Goal: Task Accomplishment & Management: Use online tool/utility

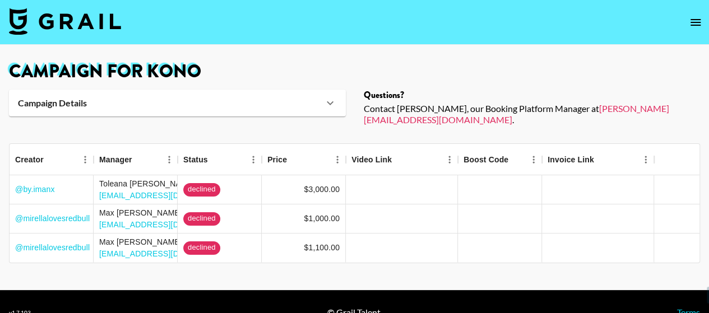
click at [95, 29] on img at bounding box center [65, 21] width 112 height 27
select select "Song"
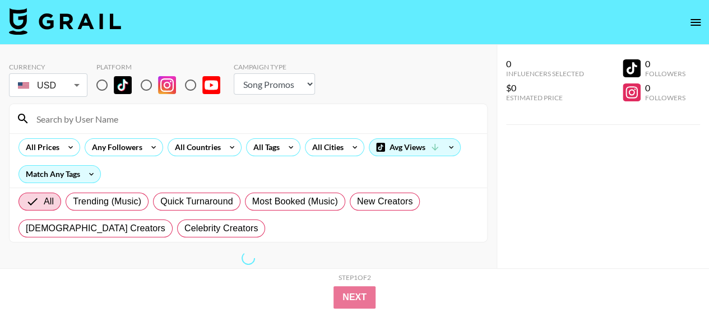
click at [150, 85] on input "radio" at bounding box center [146, 85] width 24 height 24
radio input "true"
click at [212, 144] on div "All Countries" at bounding box center [195, 147] width 55 height 17
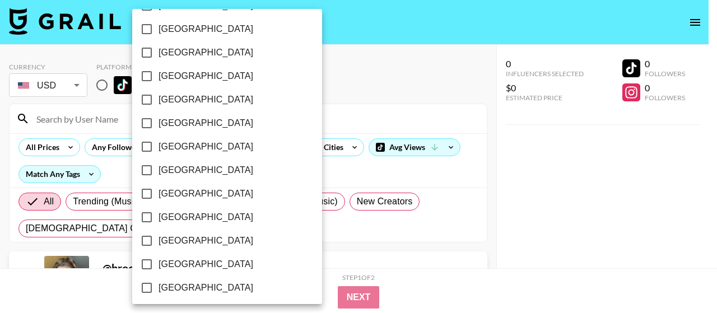
scroll to position [993, 0]
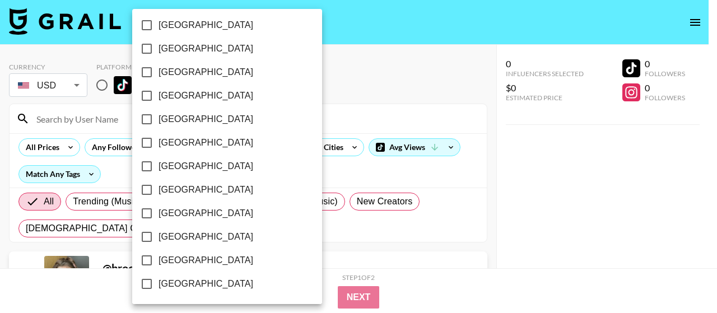
click at [194, 259] on span "[GEOGRAPHIC_DATA]" at bounding box center [206, 260] width 95 height 13
click at [159, 259] on input "[GEOGRAPHIC_DATA]" at bounding box center [147, 261] width 24 height 24
checkbox input "true"
click at [350, 85] on div at bounding box center [358, 156] width 717 height 313
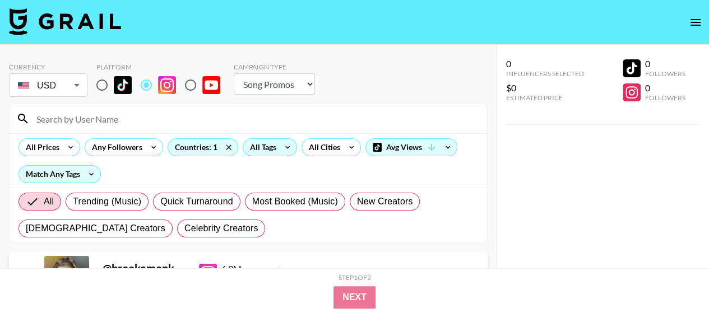
click at [275, 155] on div "All Tags" at bounding box center [270, 147] width 54 height 18
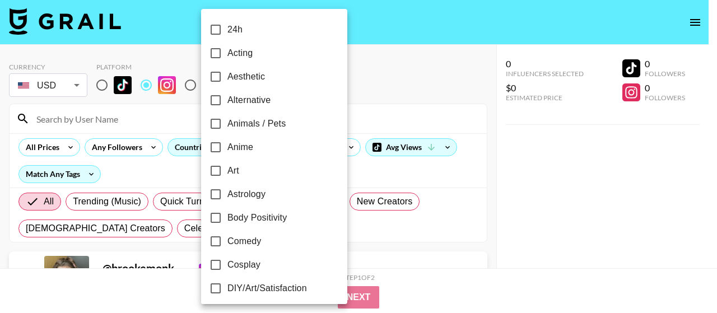
drag, startPoint x: 412, startPoint y: 63, endPoint x: 350, endPoint y: 92, distance: 69.4
click at [350, 92] on div at bounding box center [358, 156] width 717 height 313
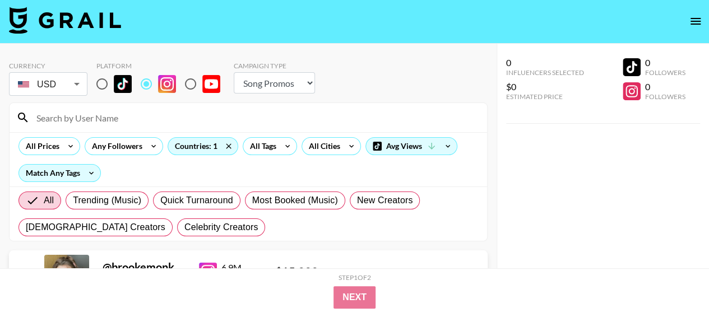
scroll to position [4, 0]
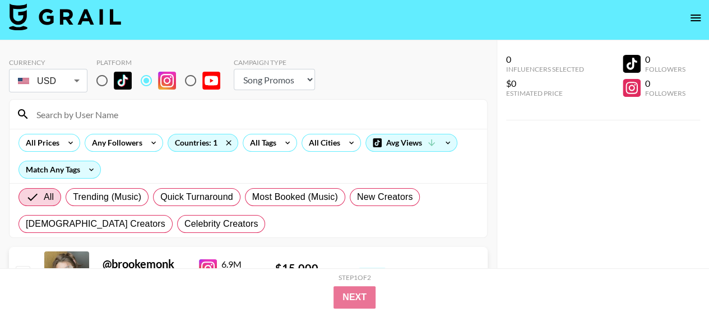
click at [264, 82] on select "Choose Type... Song Promos Brand Promos" at bounding box center [274, 79] width 81 height 21
select select "Brand"
click at [234, 69] on select "Choose Type... Song Promos Brand Promos" at bounding box center [274, 79] width 81 height 21
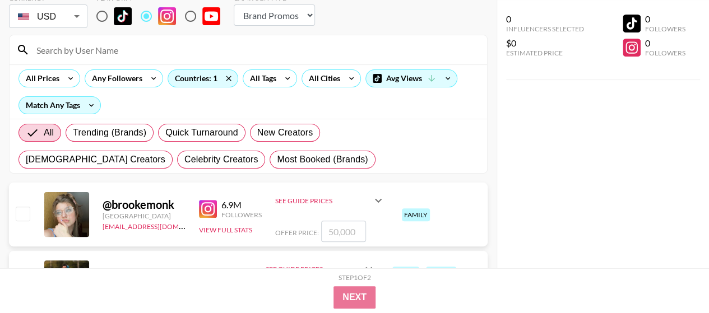
scroll to position [69, 0]
click at [358, 158] on div "All Trending (Brands) Quick Turnaround New Creators [DEMOGRAPHIC_DATA] Creators…" at bounding box center [248, 146] width 464 height 54
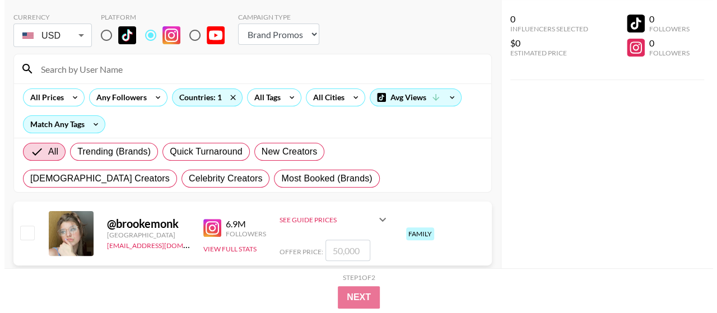
scroll to position [49, 0]
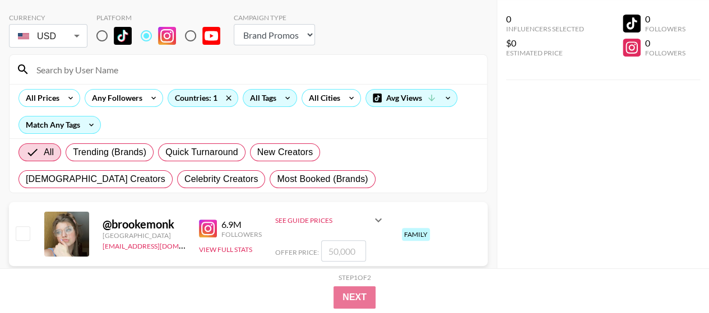
click at [267, 101] on div "All Tags" at bounding box center [260, 98] width 35 height 17
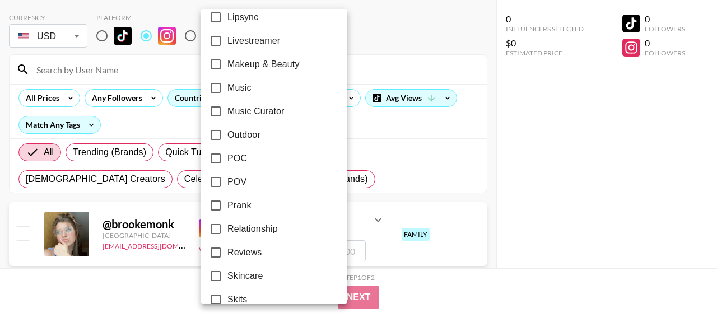
scroll to position [615, 0]
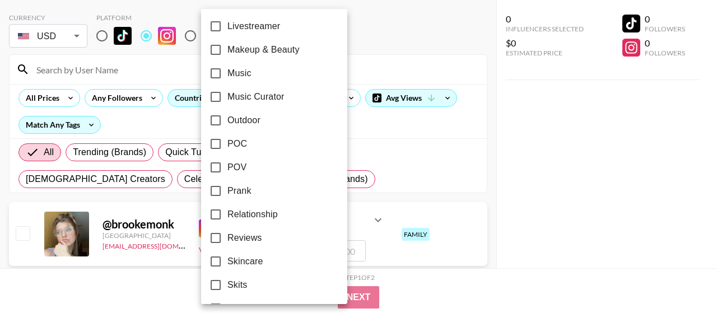
click at [252, 222] on label "Relationship" at bounding box center [267, 215] width 126 height 24
click at [227, 222] on input "Relationship" at bounding box center [216, 215] width 24 height 24
checkbox input "true"
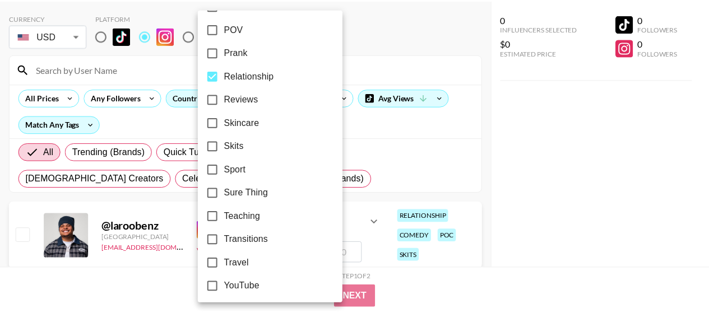
scroll to position [758, 0]
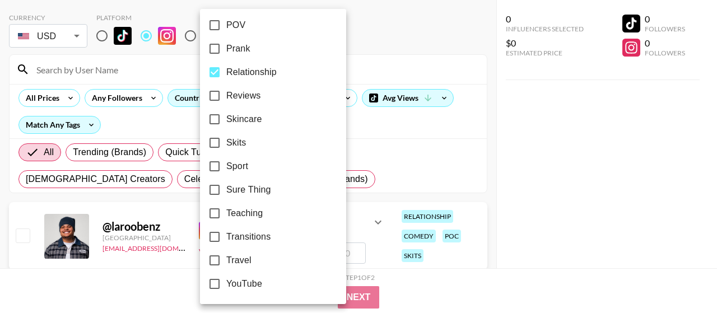
click at [459, 142] on div at bounding box center [358, 156] width 717 height 313
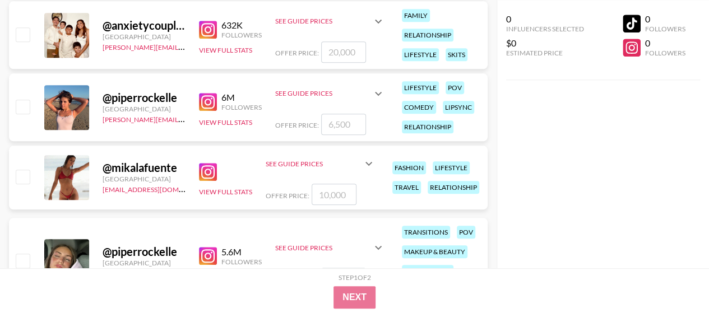
scroll to position [533, 0]
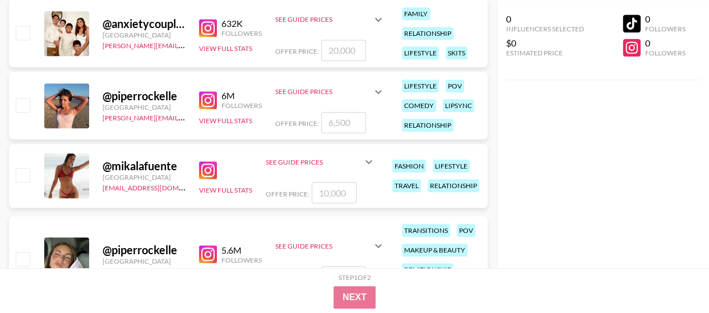
click at [203, 172] on img at bounding box center [208, 170] width 18 height 18
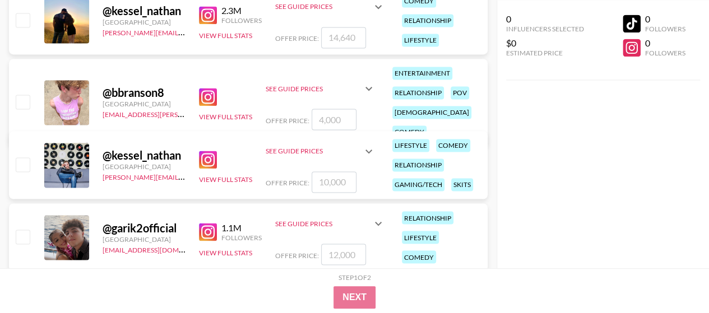
scroll to position [821, 0]
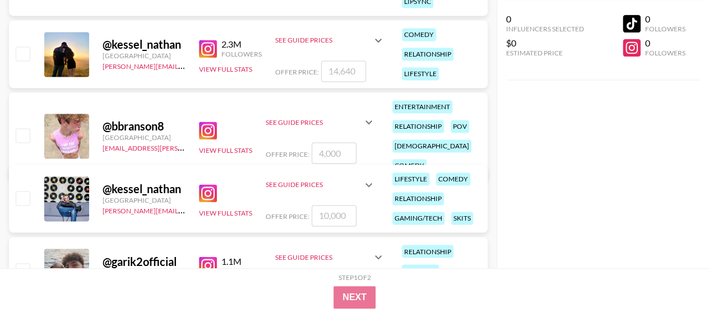
click at [210, 47] on img at bounding box center [208, 49] width 18 height 18
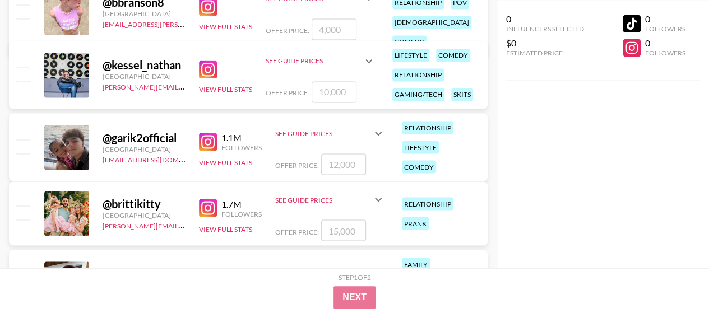
scroll to position [949, 0]
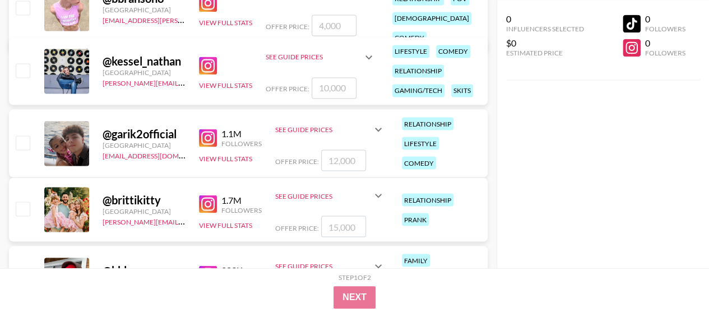
click at [208, 140] on img at bounding box center [208, 138] width 18 height 18
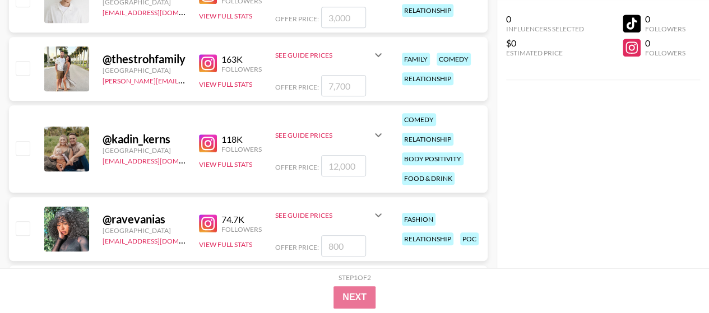
scroll to position [2538, 0]
